Goal: Find contact information: Find contact information

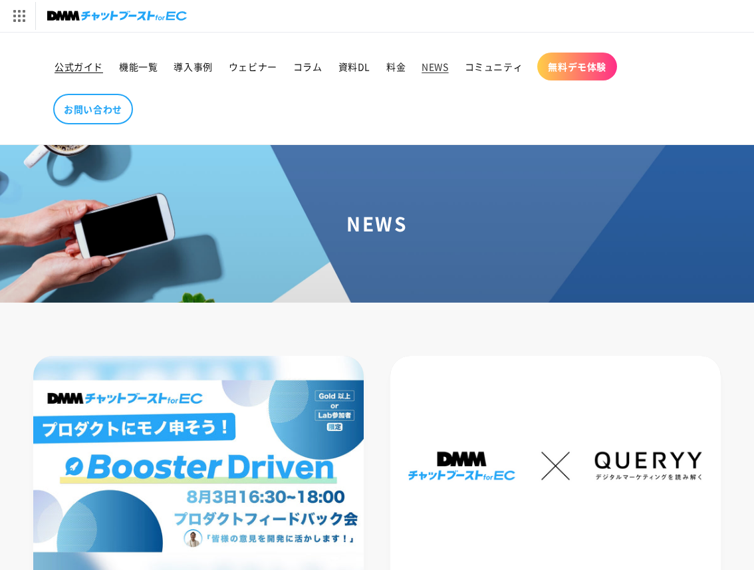
click at [89, 70] on span "公式ガイド" at bounding box center [79, 67] width 49 height 12
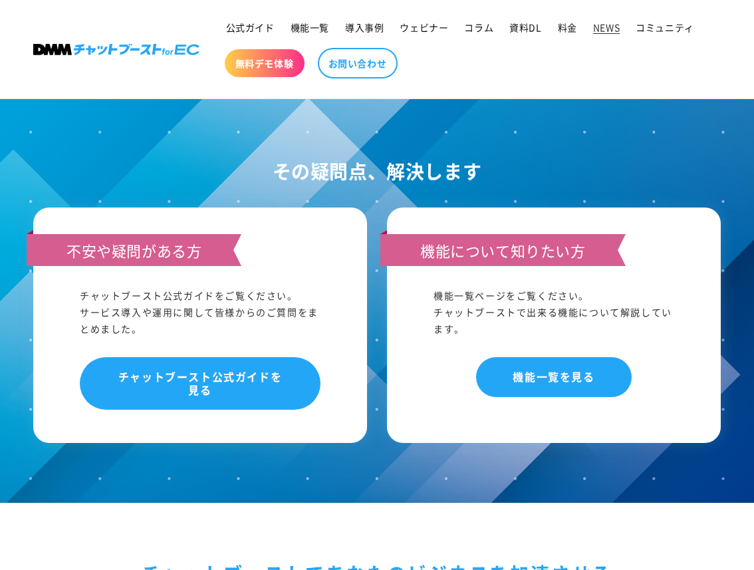
scroll to position [1897, 0]
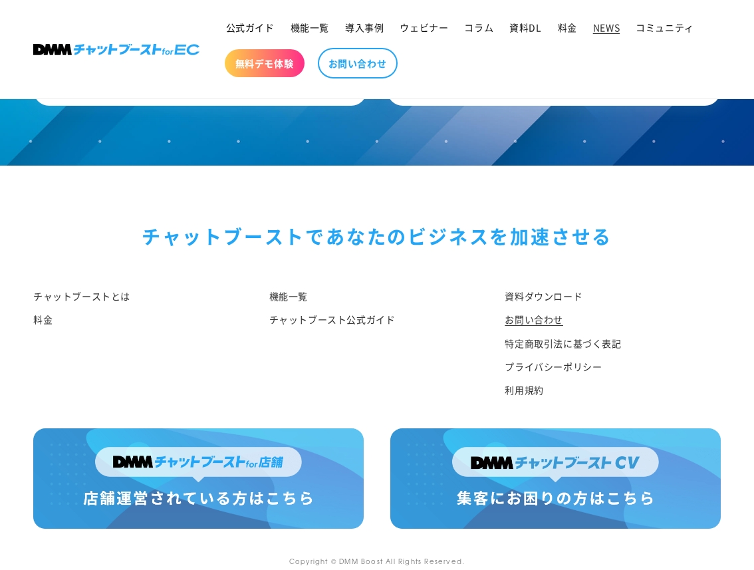
click at [528, 308] on link "お問い合わせ" at bounding box center [534, 319] width 59 height 23
